Goal: Task Accomplishment & Management: Use online tool/utility

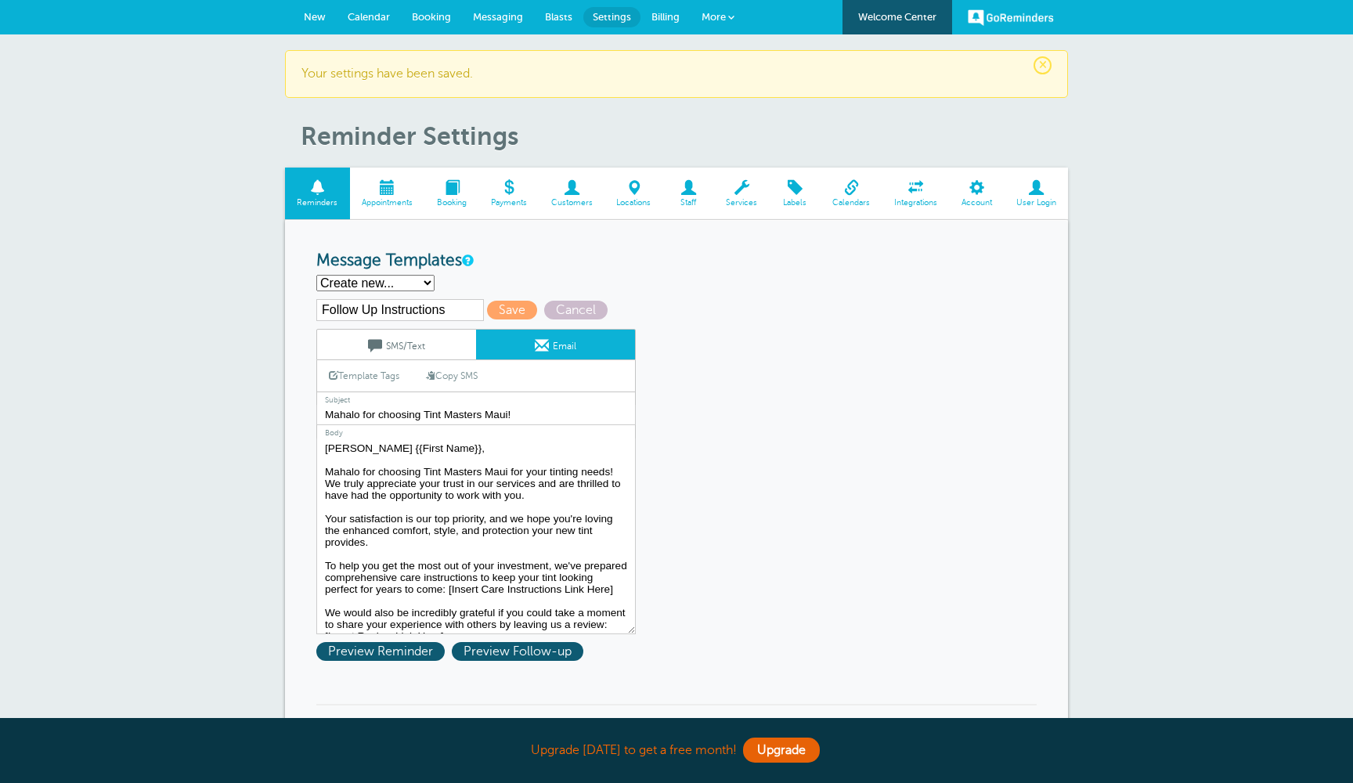
select select
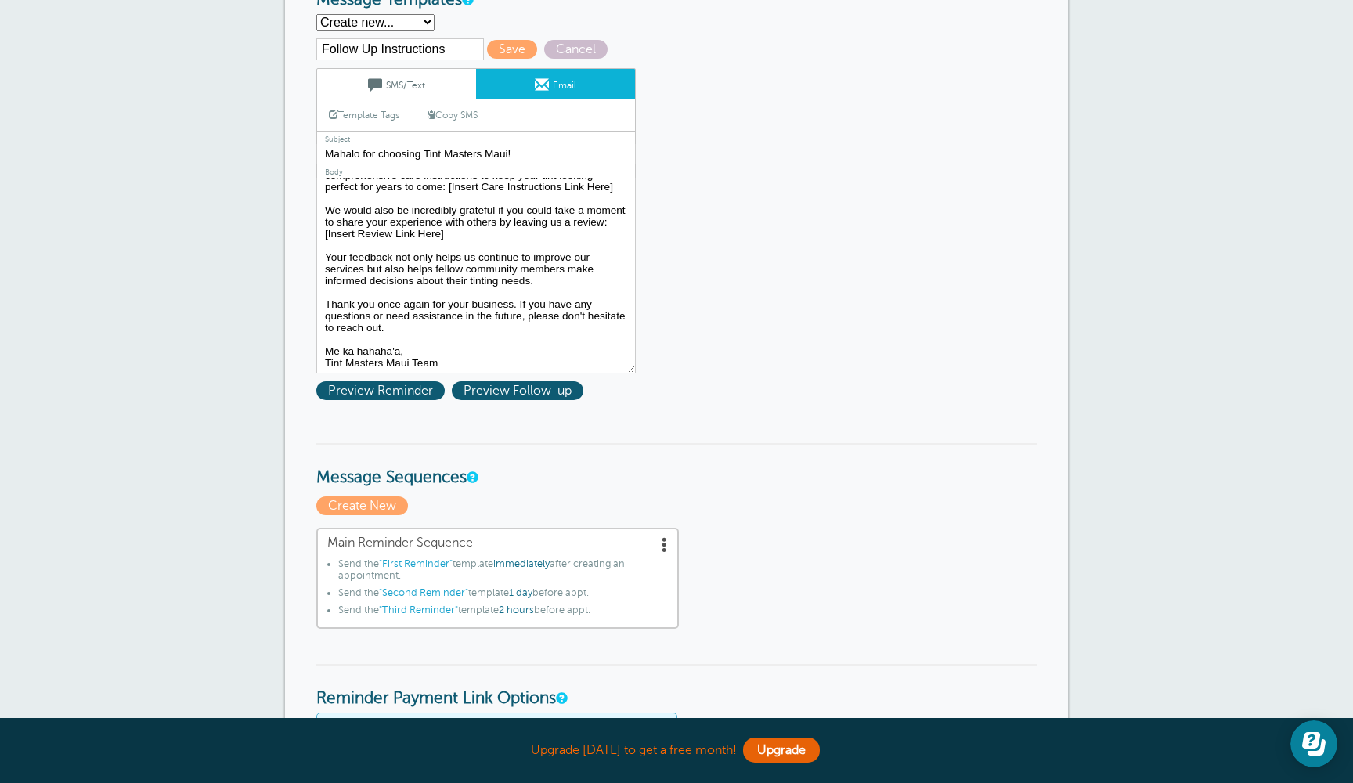
scroll to position [142, 0]
drag, startPoint x: 451, startPoint y: 233, endPoint x: 322, endPoint y: 226, distance: 128.6
click at [322, 226] on textarea "Hi {{First Name}}, your appointment with Tint Masters Maui LLC has been schedul…" at bounding box center [475, 276] width 319 height 196
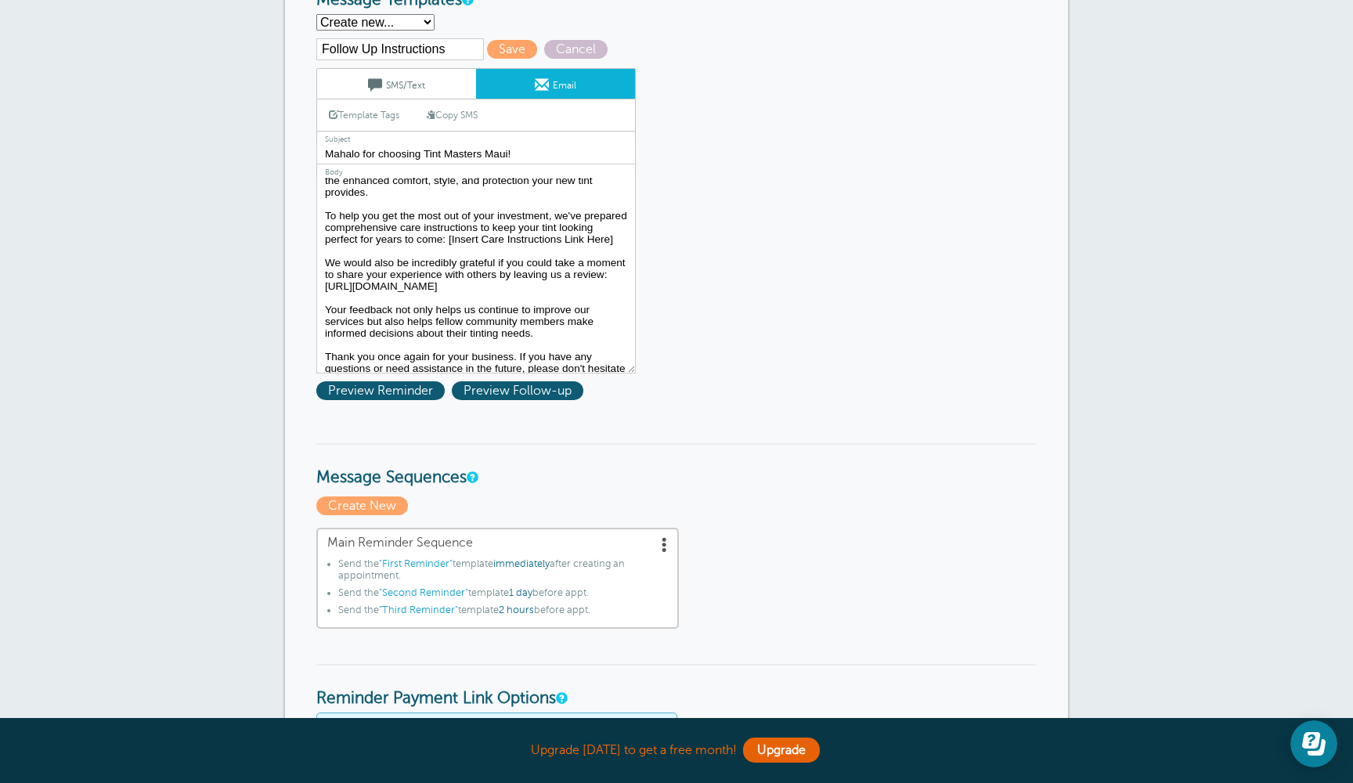
scroll to position [92, 0]
drag, startPoint x: 449, startPoint y: 233, endPoint x: 622, endPoint y: 232, distance: 173.0
click at [622, 232] on textarea "Hi {{First Name}}, your appointment with Tint Masters Maui LLC has been schedul…" at bounding box center [475, 276] width 319 height 196
paste textarea "https://tintmastersmaui.com/aftercare-%26-warranties"
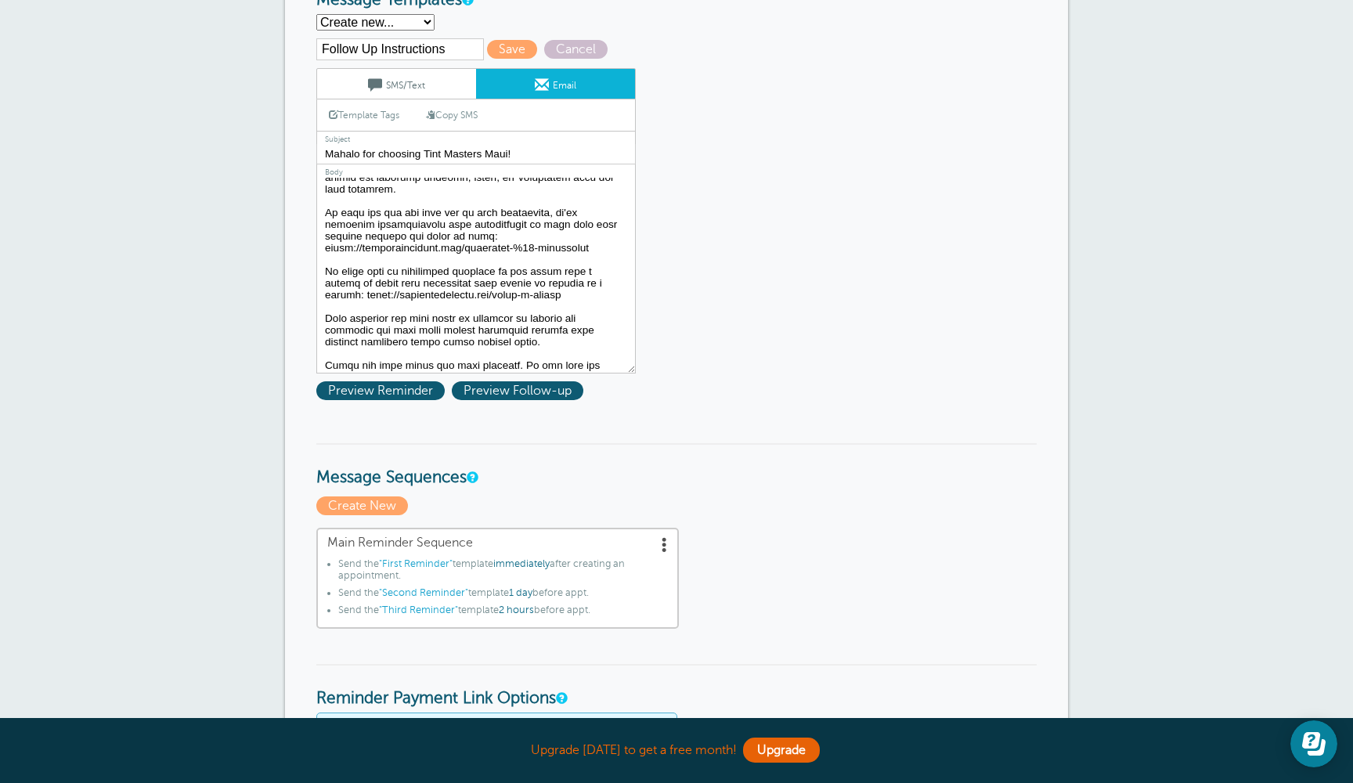
type textarea "Aloah {{First Name}}, Mahalo for choosing Tint Masters Maui for your tinting ne…"
click at [389, 112] on link "Template Tags" at bounding box center [364, 114] width 94 height 31
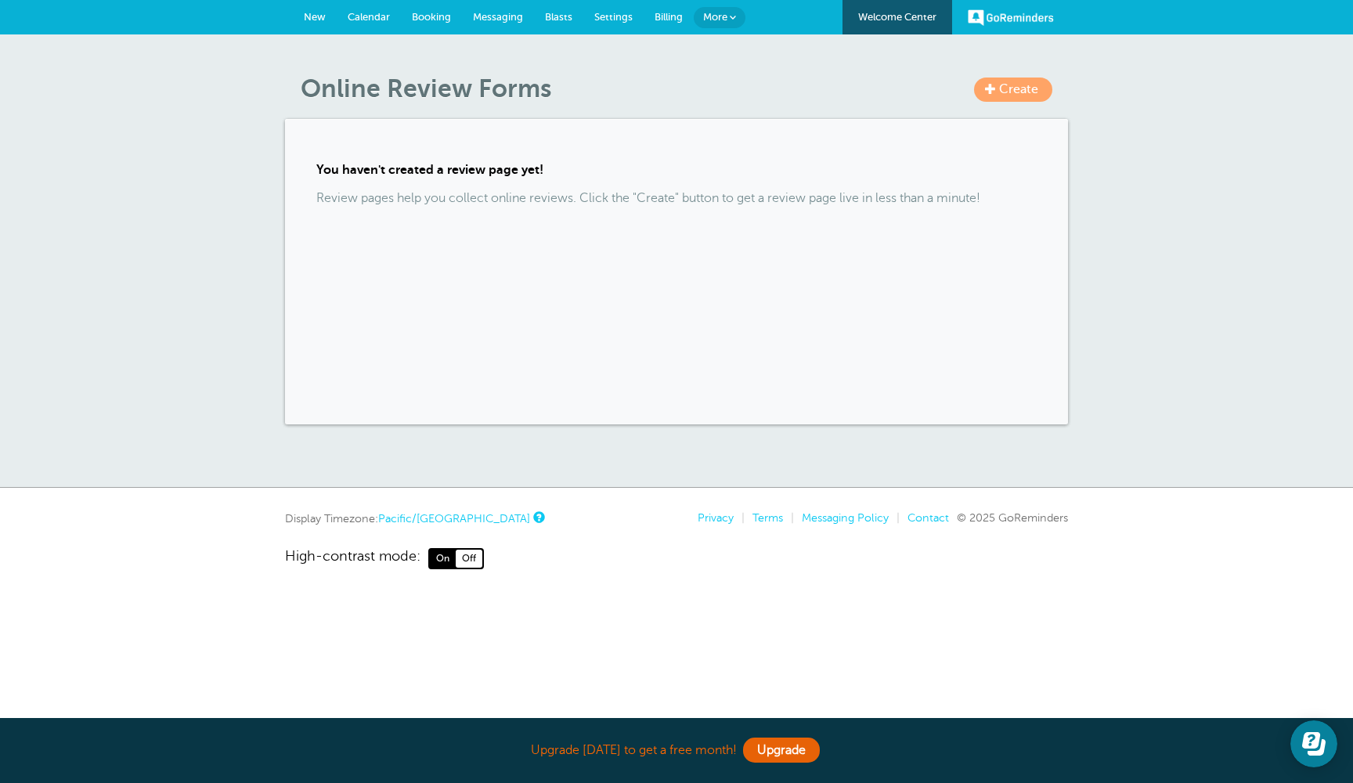
click at [539, 198] on p "Review pages help you collect online reviews. Click the "Create" button to get …" at bounding box center [676, 198] width 720 height 15
click at [1029, 78] on link "Create" at bounding box center [1013, 89] width 78 height 24
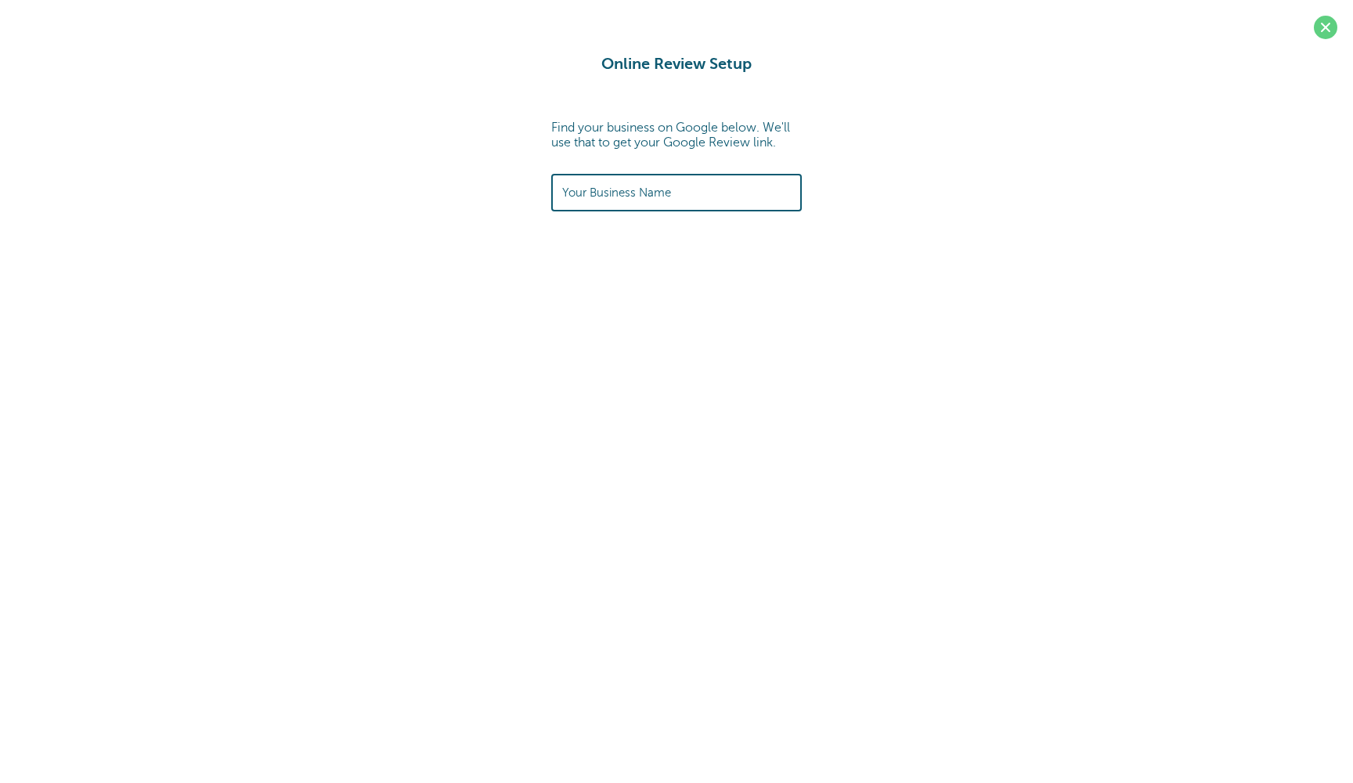
click at [708, 189] on input "text" at bounding box center [676, 192] width 229 height 34
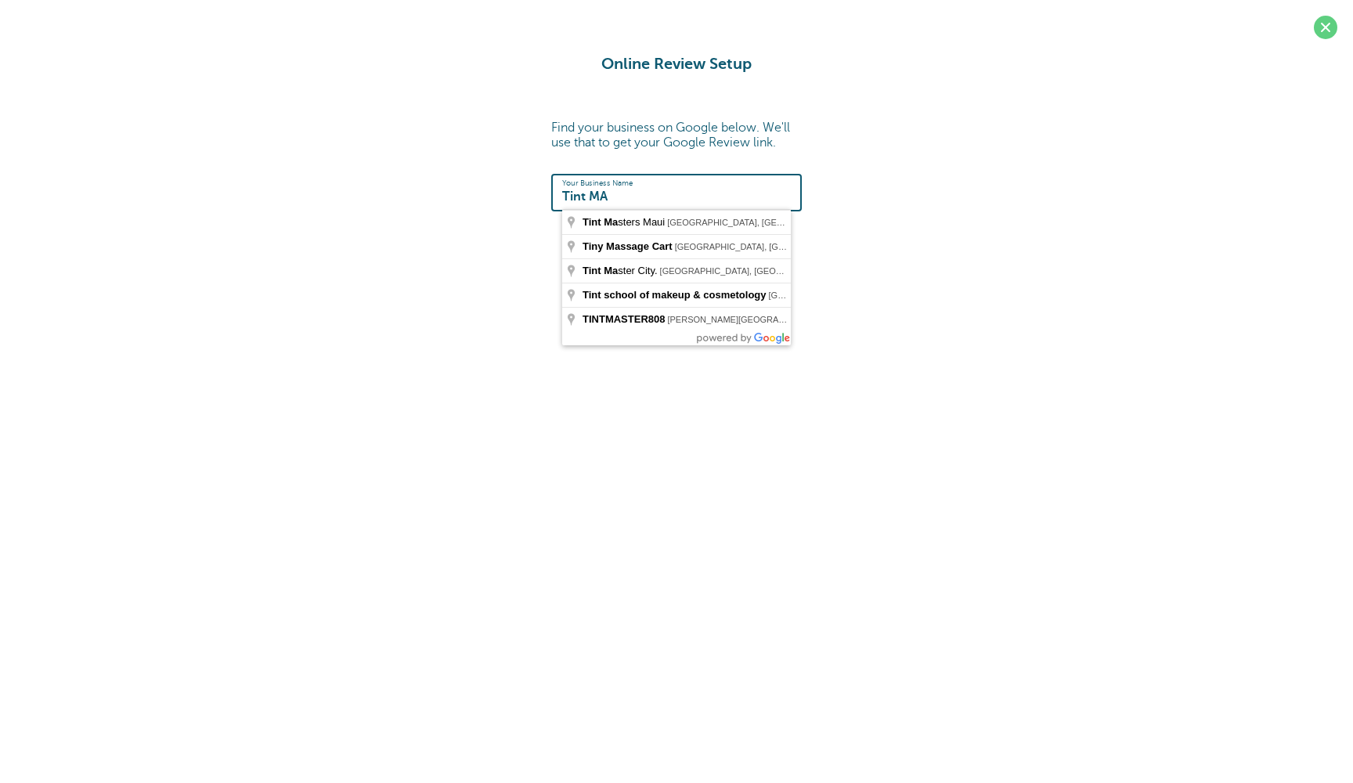
type input "Tint Masters Maui, [GEOGRAPHIC_DATA], [GEOGRAPHIC_DATA], [GEOGRAPHIC_DATA], [GE…"
type input "https://search.google.com/local/writereview?placeid=ChIJEchjw8HSVHkRarQEJrBQVzU"
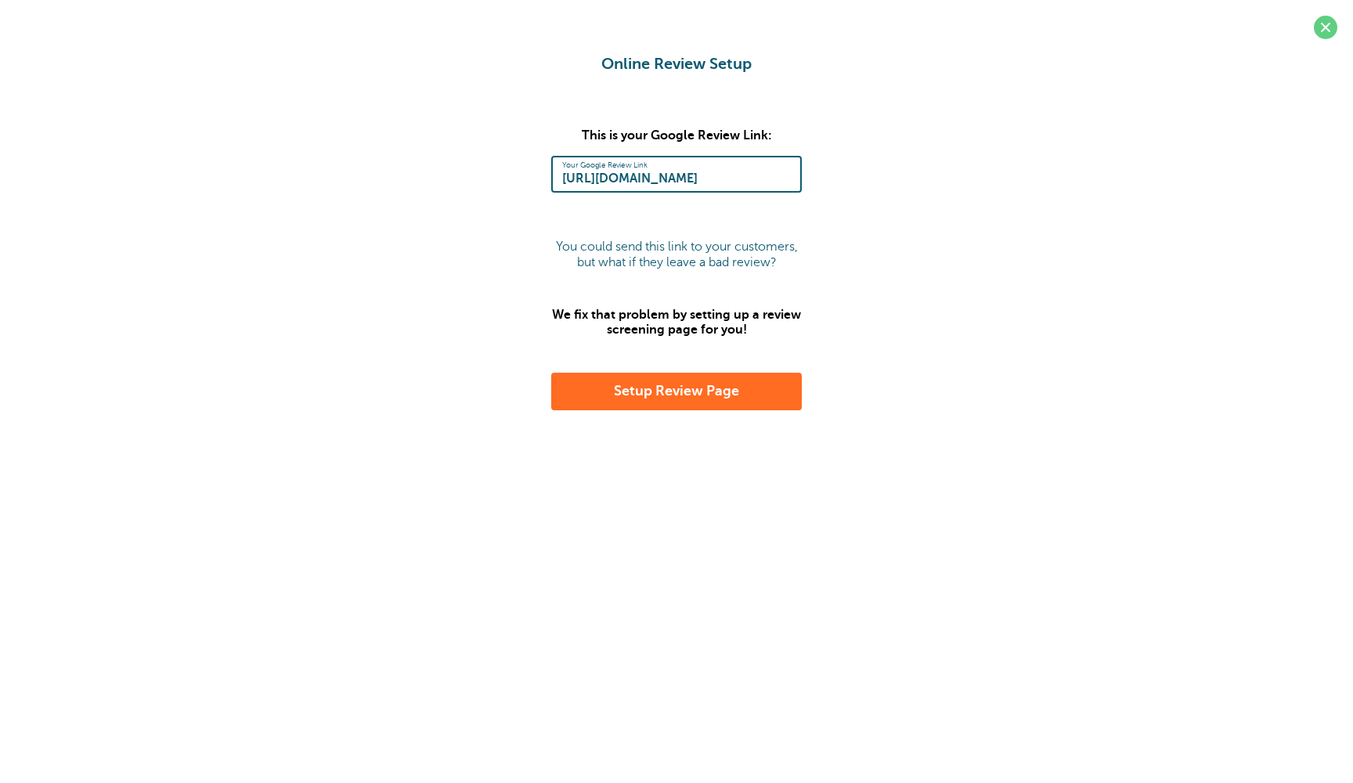
click at [693, 394] on button "Setup Review Page" at bounding box center [676, 392] width 250 height 38
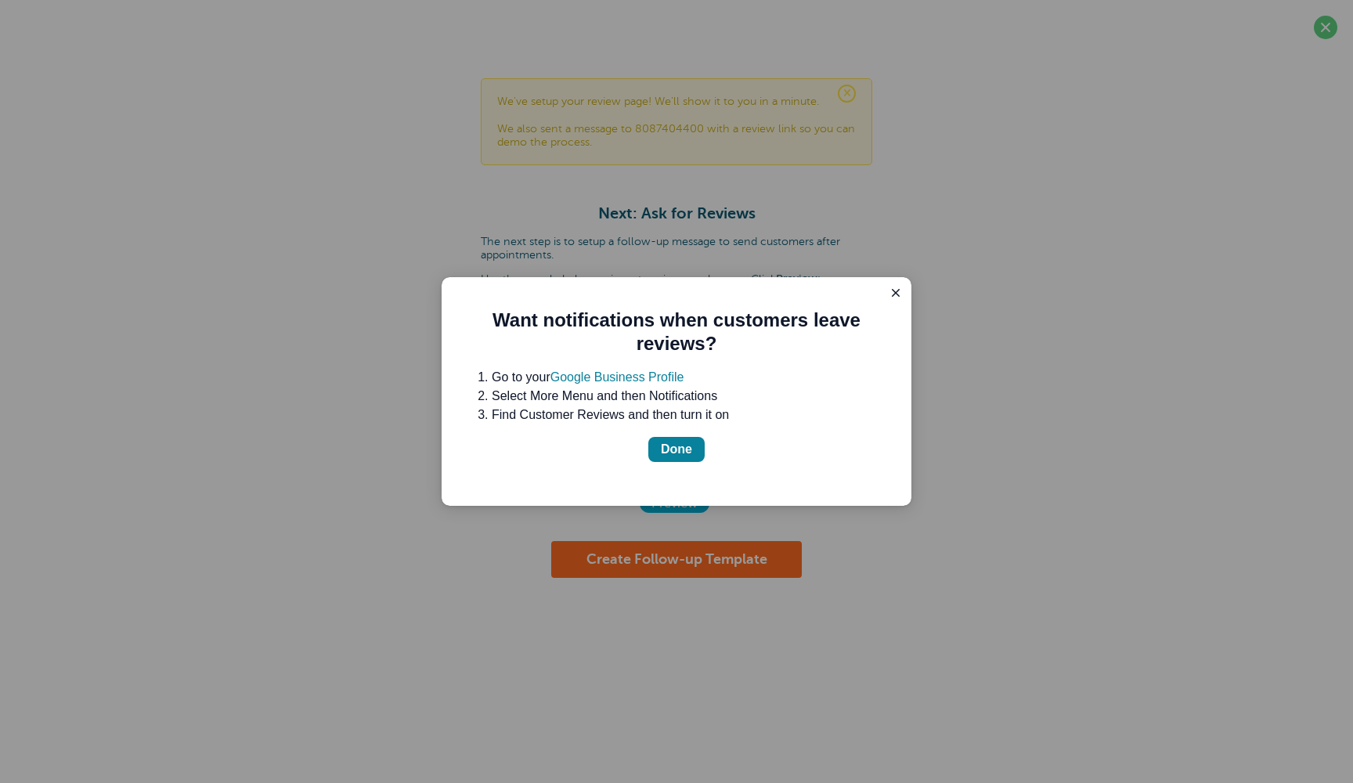
click at [650, 378] on link "Google Business Profile" at bounding box center [617, 376] width 134 height 13
